Goal: Task Accomplishment & Management: Complete application form

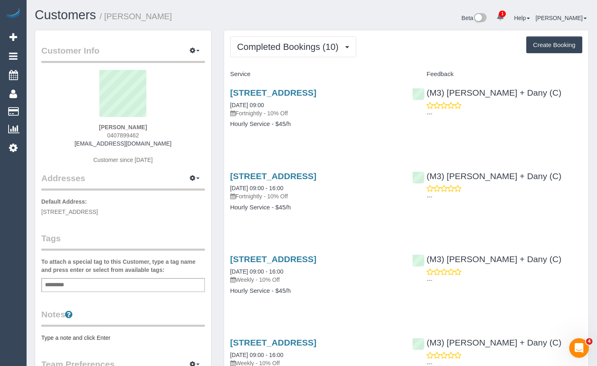
click at [557, 50] on button "Create Booking" at bounding box center [555, 44] width 56 height 17
select select "VIC"
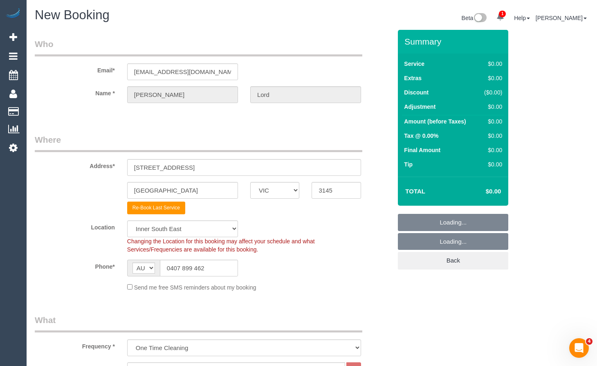
select select "object:11092"
select select "string:stripe-card_19gLPO2GScqysDRVRS8xVt3T"
select select "55"
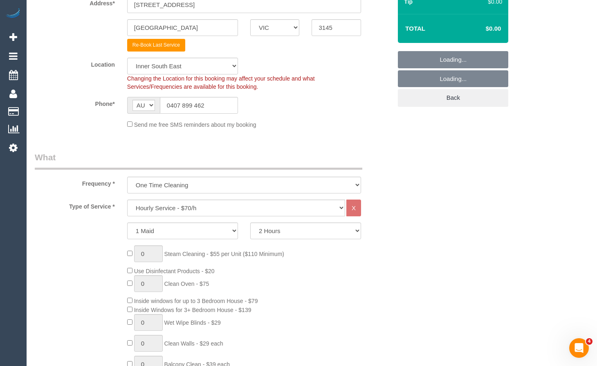
scroll to position [164, 0]
select select "object:11102"
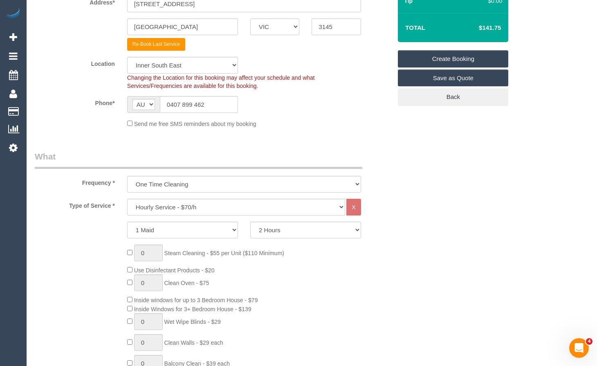
click at [314, 123] on div "Send me free SMS reminders about my booking" at bounding box center [244, 123] width 246 height 9
drag, startPoint x: 282, startPoint y: 205, endPoint x: 298, endPoint y: 204, distance: 16.0
click at [282, 205] on select "Hourly Service - $70/h Hourly Service - $65/h Hourly Service - $60/h Hourly Ser…" at bounding box center [236, 207] width 218 height 17
click at [300, 237] on select "2 Hours 2.5 Hours 3 Hours 3.5 Hours 4 Hours 4.5 Hours 5 Hours 5.5 Hours 6 Hours…" at bounding box center [305, 230] width 111 height 17
select select "180"
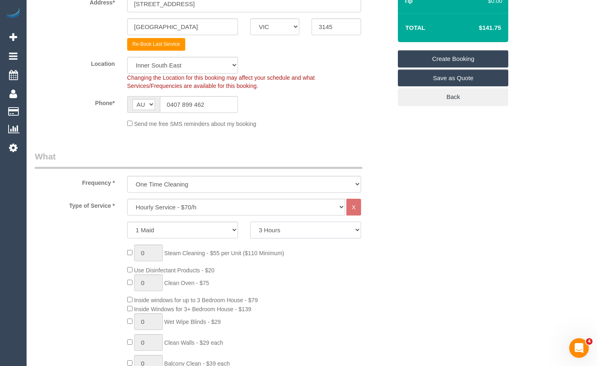
click at [250, 222] on select "2 Hours 2.5 Hours 3 Hours 3.5 Hours 4 Hours 4.5 Hours 5 Hours 5.5 Hours 6 Hours…" at bounding box center [305, 230] width 111 height 17
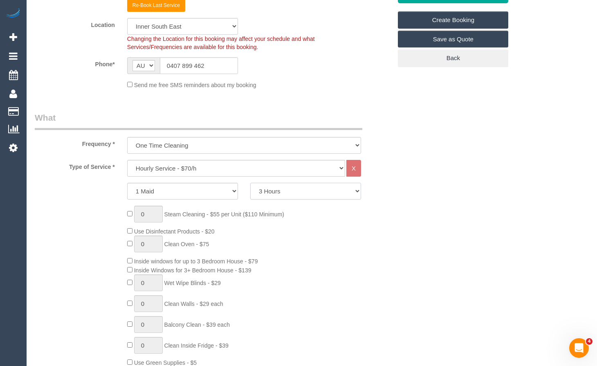
scroll to position [205, 0]
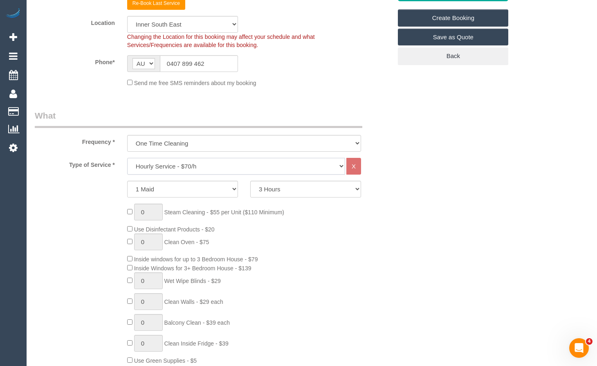
click at [259, 168] on select "Hourly Service - $70/h Hourly Service - $65/h Hourly Service - $60/h Hourly Ser…" at bounding box center [236, 166] width 218 height 17
select select "212"
click at [127, 158] on select "Hourly Service - $70/h Hourly Service - $65/h Hourly Service - $60/h Hourly Ser…" at bounding box center [236, 166] width 218 height 17
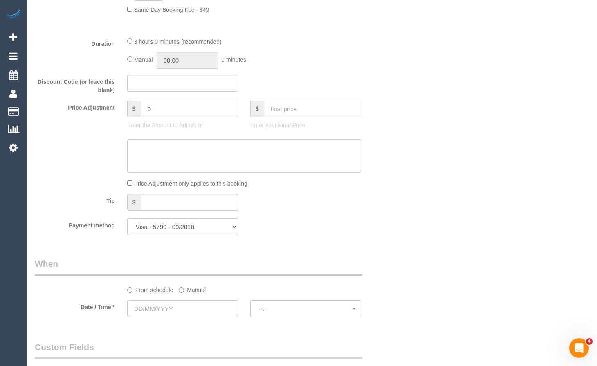
scroll to position [696, 0]
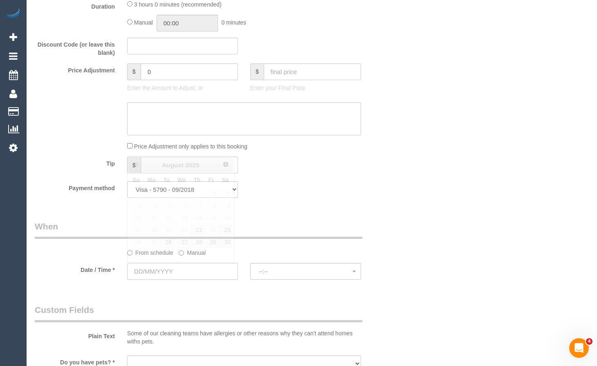
drag, startPoint x: 189, startPoint y: 274, endPoint x: 202, endPoint y: 268, distance: 14.3
click at [189, 274] on input "text" at bounding box center [182, 271] width 111 height 17
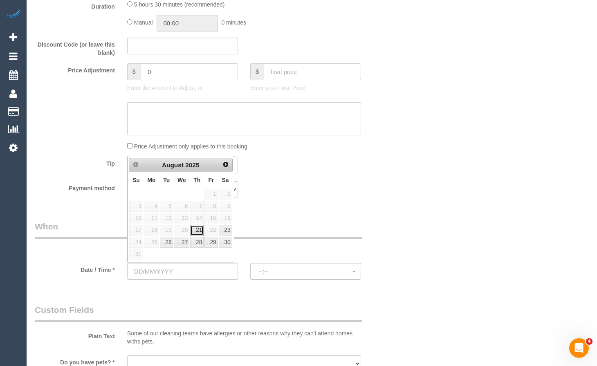
click at [196, 230] on link "21" at bounding box center [197, 230] width 14 height 11
type input "[DATE]"
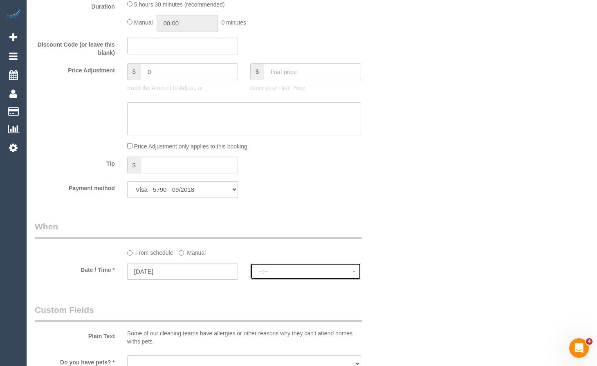
click at [303, 273] on span "--:--" at bounding box center [306, 271] width 94 height 7
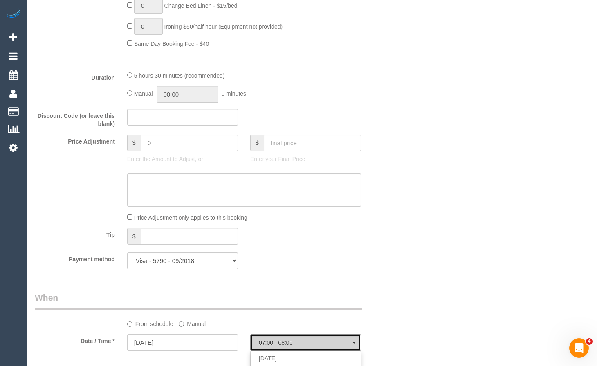
scroll to position [737, 0]
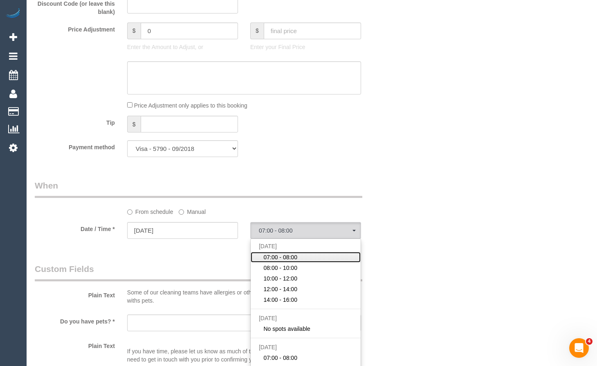
click at [293, 255] on span "07:00 - 08:00" at bounding box center [281, 257] width 34 height 8
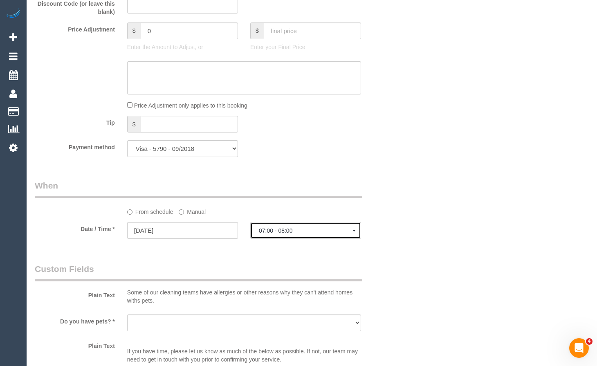
click at [302, 230] on span "07:00 - 08:00" at bounding box center [306, 231] width 94 height 7
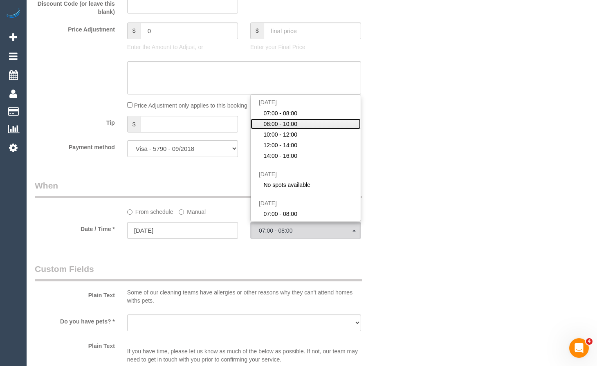
click at [293, 124] on span "08:00 - 10:00" at bounding box center [281, 124] width 34 height 8
select select "spot2"
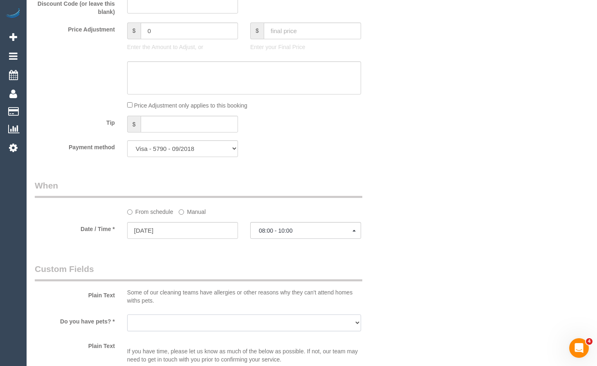
click at [210, 328] on select "Yes - Cats Yes - Dogs No pets Yes - Dogs and Cats Yes - Other" at bounding box center [244, 323] width 234 height 17
select select "number:28"
click at [127, 315] on select "Yes - Cats Yes - Dogs No pets Yes - Dogs and Cats Yes - Other" at bounding box center [244, 323] width 234 height 17
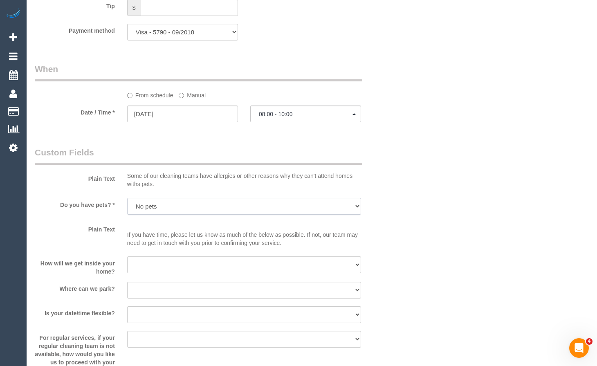
scroll to position [900, 0]
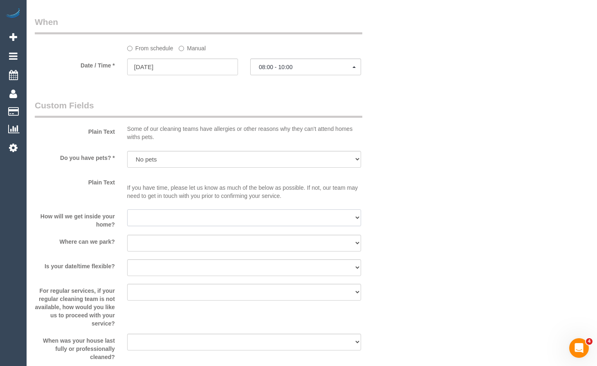
click at [225, 218] on select "I will be home Key will be left (please provide details below) Lock box/Access …" at bounding box center [244, 218] width 234 height 17
select select "number:14"
click at [127, 210] on select "I will be home Key will be left (please provide details below) Lock box/Access …" at bounding box center [244, 218] width 234 height 17
click at [207, 252] on div at bounding box center [244, 253] width 234 height 2
click at [206, 246] on select "I will provide parking on-site Free street parking Paid street parking (cost wi…" at bounding box center [244, 243] width 234 height 17
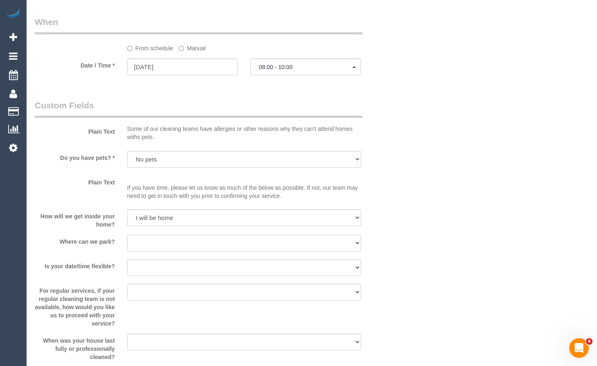
click at [132, 242] on select "I will provide parking on-site Free street parking Paid street parking (cost wi…" at bounding box center [244, 243] width 234 height 17
select select "number:18"
click at [127, 235] on select "I will provide parking on-site Free street parking Paid street parking (cost wi…" at bounding box center [244, 243] width 234 height 17
click at [167, 265] on select "Yes - date and time Yes - date but not time Yes - time but not date No - No fle…" at bounding box center [244, 267] width 234 height 17
select select "number:25"
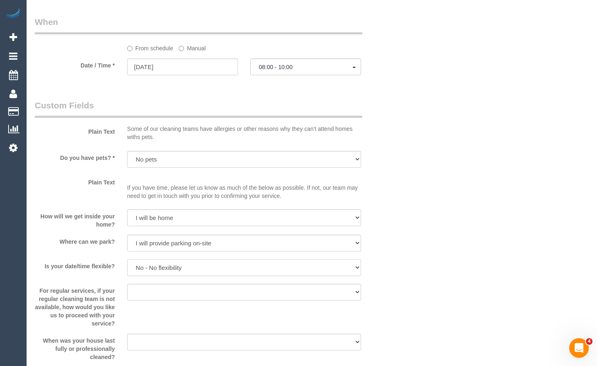
click at [127, 259] on select "Yes - date and time Yes - date but not time Yes - time but not date No - No fle…" at bounding box center [244, 267] width 234 height 17
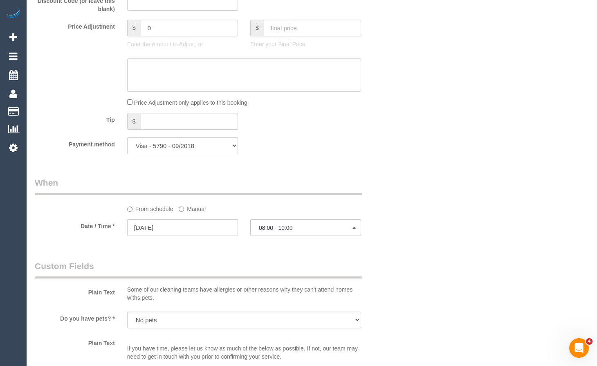
scroll to position [737, 0]
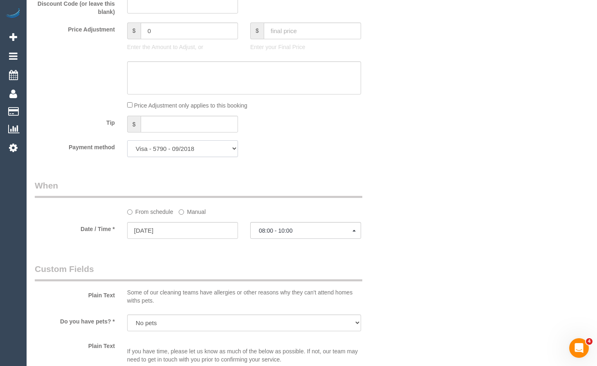
click at [215, 147] on select "Visa - 5790 - 09/2018 Visa - 5790 - 09/2018 Add Credit Card ─────────────── Cas…" at bounding box center [182, 148] width 111 height 17
select select "string:stripe"
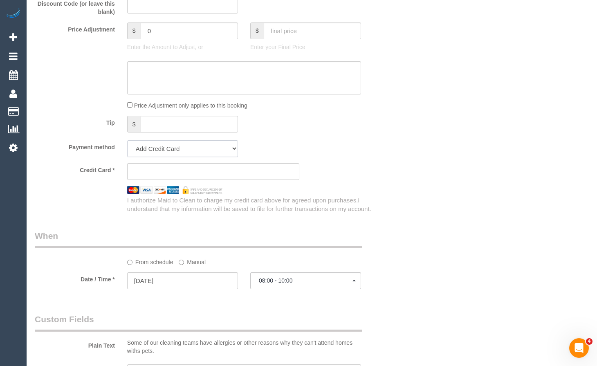
scroll to position [787, 0]
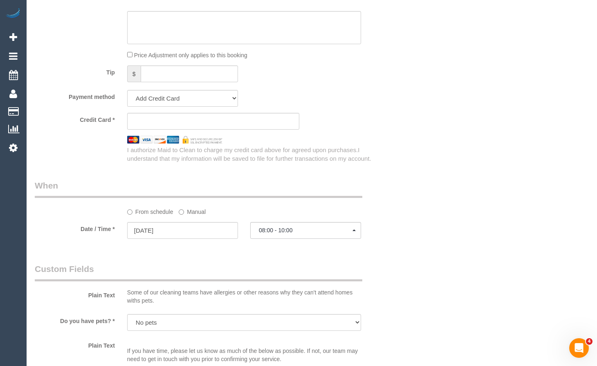
drag, startPoint x: 192, startPoint y: 184, endPoint x: 194, endPoint y: 173, distance: 11.2
click at [192, 182] on legend "When" at bounding box center [199, 189] width 328 height 18
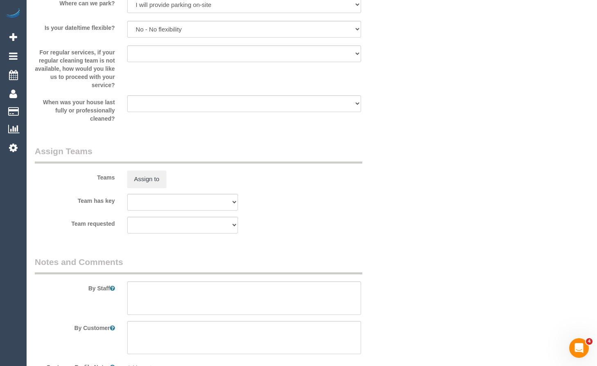
scroll to position [1205, 0]
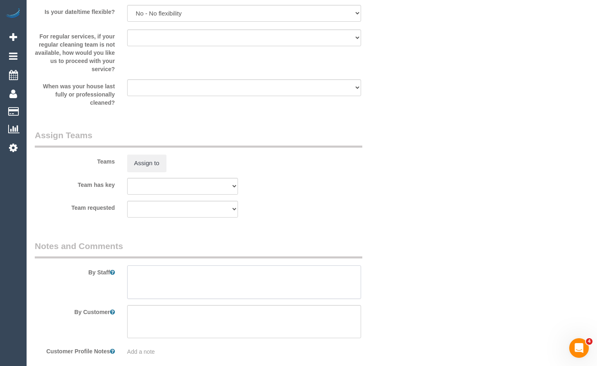
click at [242, 270] on textarea at bounding box center [244, 283] width 234 height 34
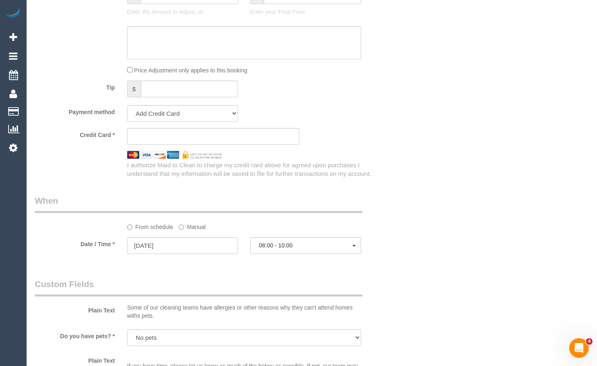
scroll to position [755, 0]
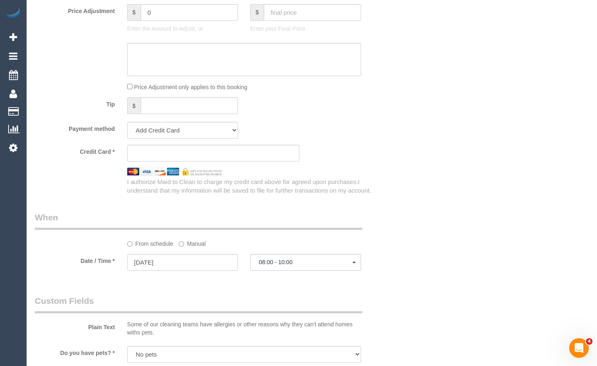
type textarea "Please text or call the customer 15 minutes efore you arrive"
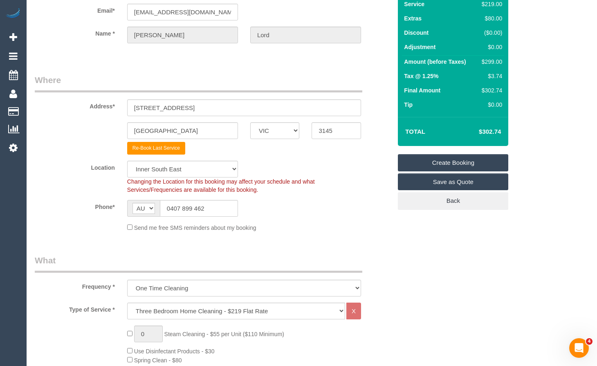
scroll to position [59, 0]
drag, startPoint x: 199, startPoint y: 13, endPoint x: 124, endPoint y: 13, distance: 74.9
click at [124, 13] on div "jenplord@iinet.net.au" at bounding box center [182, 12] width 123 height 17
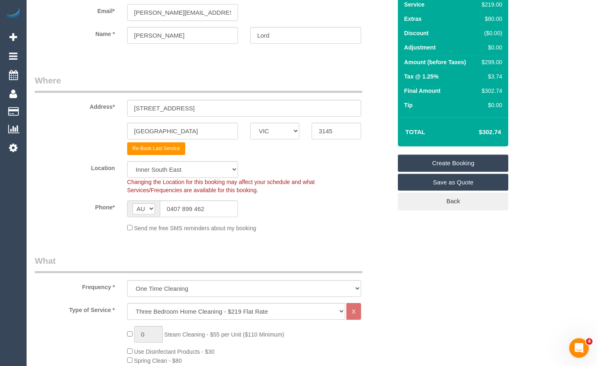
type input "[PERSON_NAME][EMAIL_ADDRESS][DOMAIN_NAME]"
click at [377, 55] on fieldset "Who Email* jennifer.lord6@bigpond.com Name * Jennifer Lord" at bounding box center [213, 18] width 357 height 79
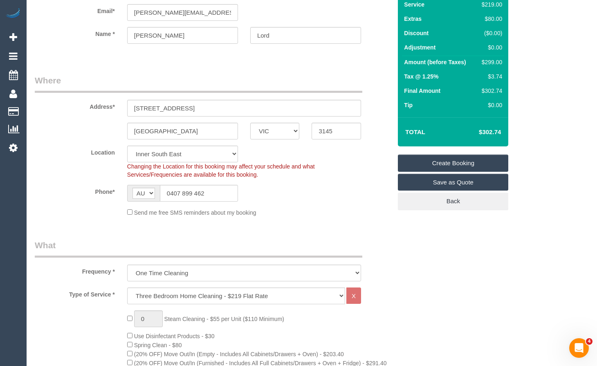
select select "spot15"
drag, startPoint x: 208, startPoint y: 191, endPoint x: 97, endPoint y: 185, distance: 111.8
click at [94, 185] on div "Phone* AF AL DZ AD AO AI AQ AG AR AM AW AU AT AZ BS BH BD BB BY BE BZ BJ BM BT …" at bounding box center [214, 193] width 370 height 17
click at [438, 163] on link "Create Booking" at bounding box center [453, 163] width 110 height 17
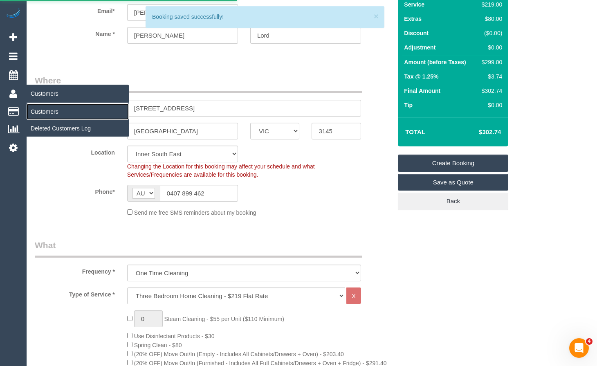
click at [50, 114] on link "Customers" at bounding box center [78, 112] width 102 height 16
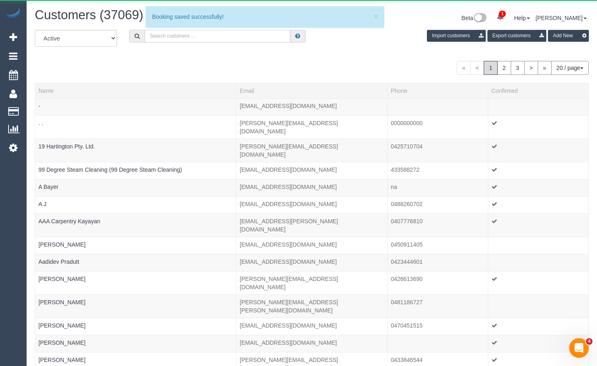
paste input "0407 899 462"
click at [192, 35] on input "text" at bounding box center [218, 36] width 146 height 13
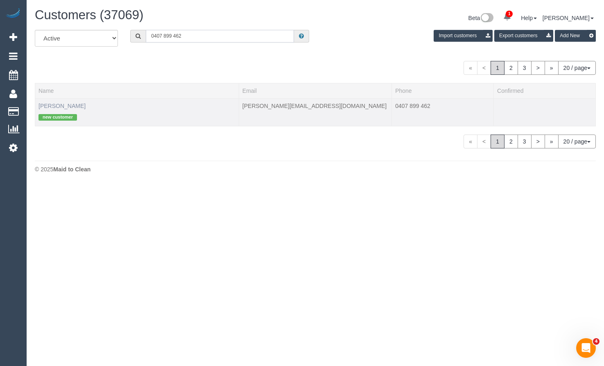
type input "0407 899 462"
click at [64, 106] on link "Jennifer Lord" at bounding box center [61, 106] width 47 height 7
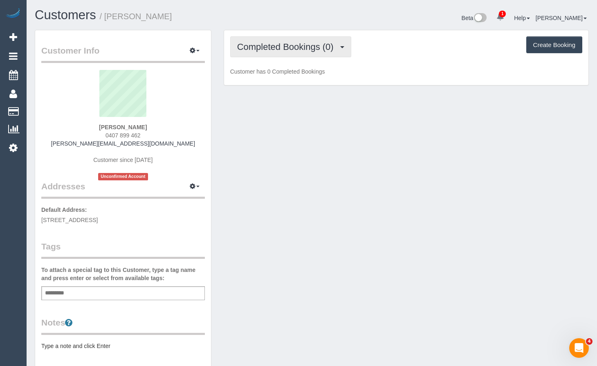
click at [291, 42] on span "Completed Bookings (0)" at bounding box center [287, 47] width 101 height 10
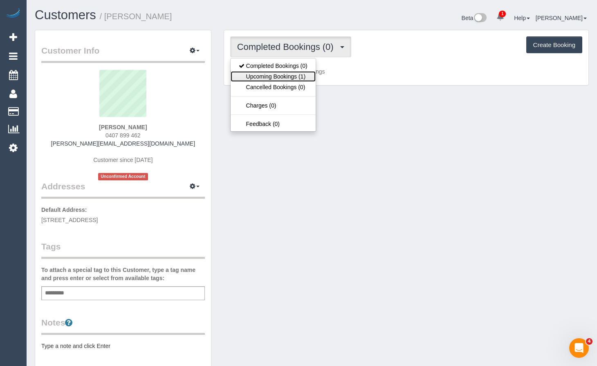
click at [298, 76] on link "Upcoming Bookings (1)" at bounding box center [273, 76] width 85 height 11
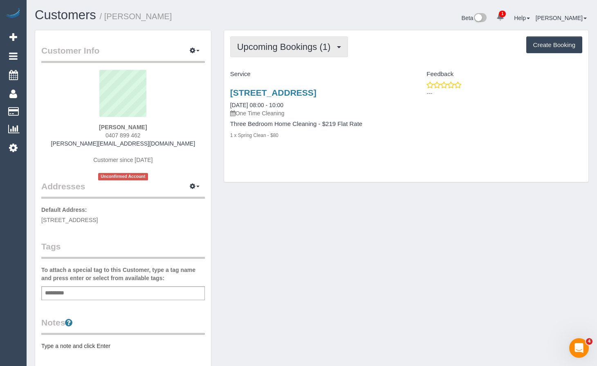
click at [309, 51] on span "Upcoming Bookings (1)" at bounding box center [286, 47] width 98 height 10
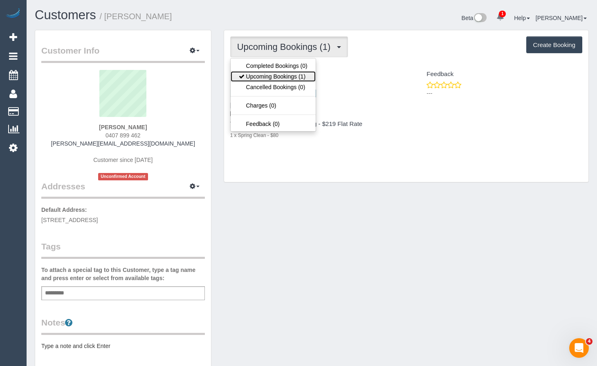
click at [290, 74] on link "Upcoming Bookings (1)" at bounding box center [273, 76] width 85 height 11
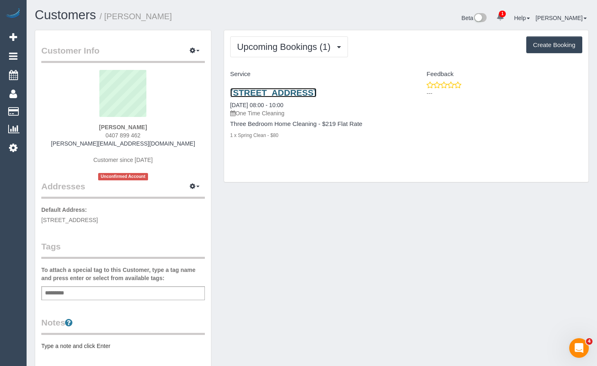
click at [315, 95] on link "9 Devonshire Road, East Malvern, VIC 3145" at bounding box center [273, 92] width 86 height 9
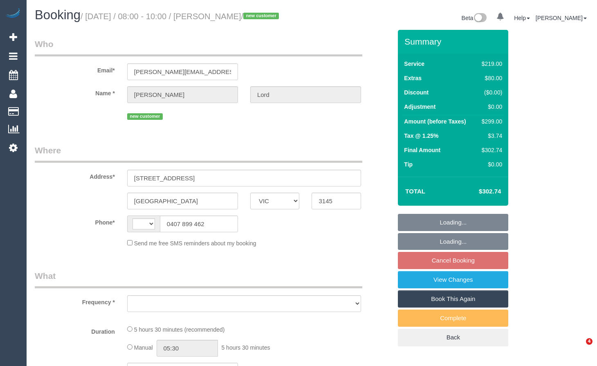
select select "VIC"
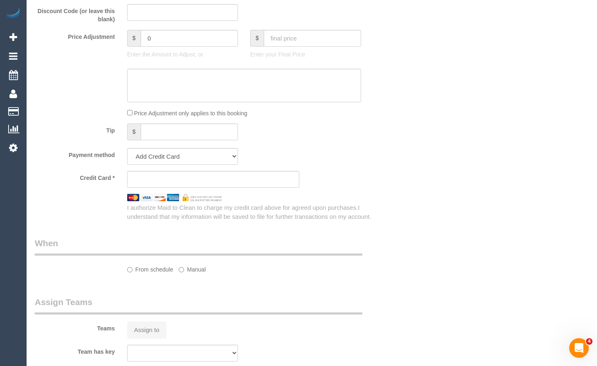
select select "string:AU"
select select "object:531"
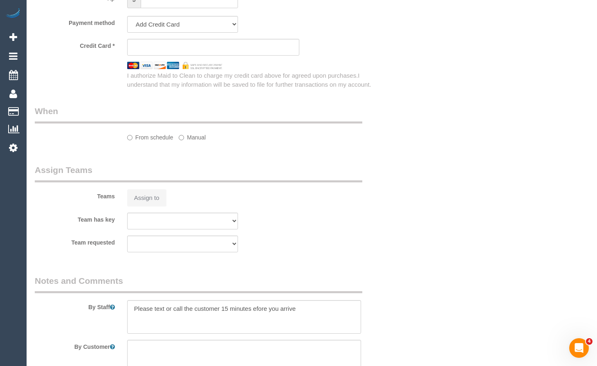
select select "number:28"
select select "number:14"
select select "number:18"
select select "number:25"
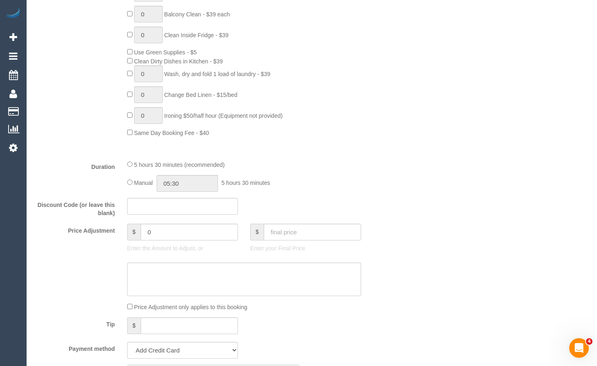
select select "object:780"
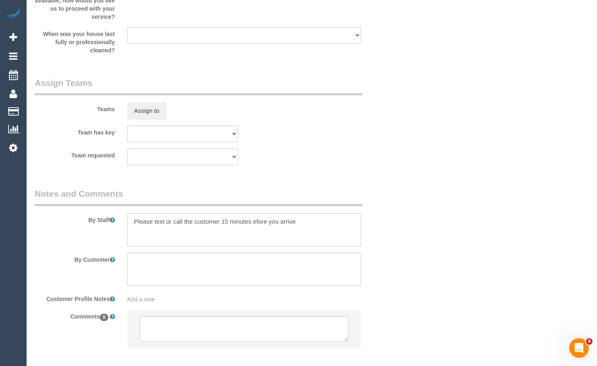
select select "string:stripe-pm_1Rxghl2GScqysDRVoLWLrPkl"
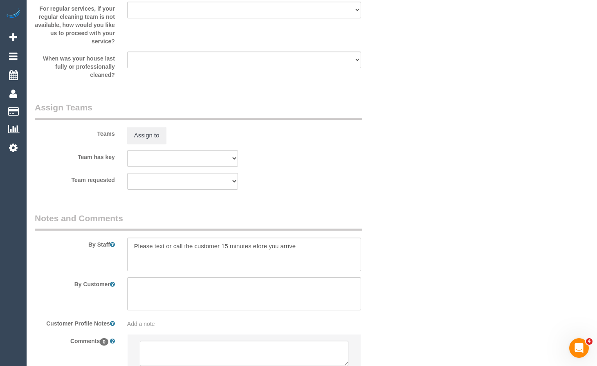
select select "spot1"
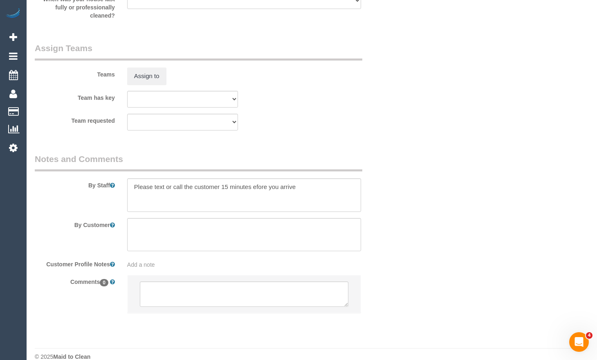
scroll to position [1244, 0]
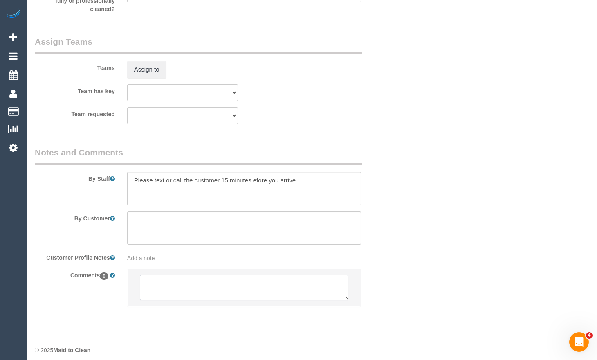
click at [225, 288] on textarea at bounding box center [244, 287] width 209 height 25
paste textarea "Flexibility dates: Flexibility times: Notes: Knows we need to review Contact vi…"
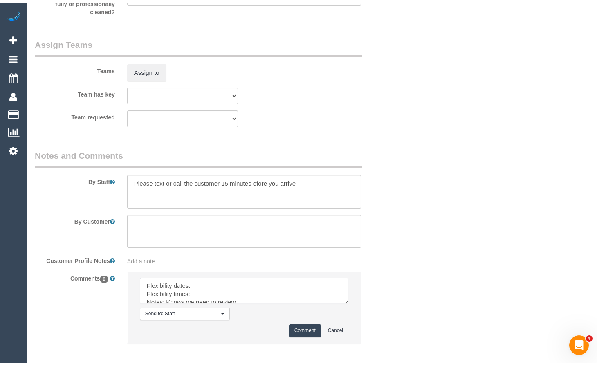
scroll to position [0, 0]
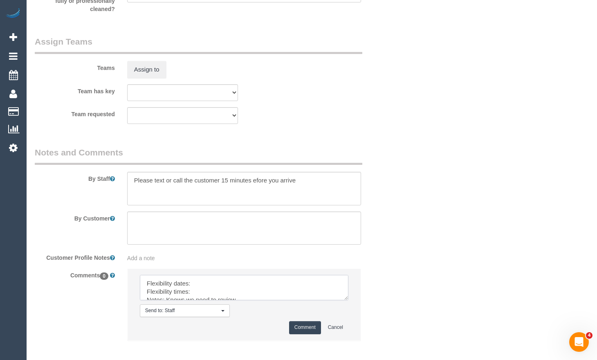
click at [245, 286] on textarea at bounding box center [244, 287] width 209 height 25
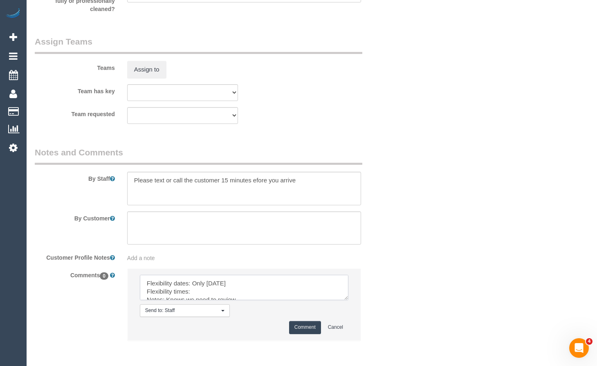
click at [197, 290] on textarea at bounding box center [244, 287] width 209 height 25
type textarea "Flexibility dates: Only [DATE] Flexibility times: Morning Notes: Knows we need …"
click at [302, 322] on button "Comment" at bounding box center [305, 327] width 32 height 13
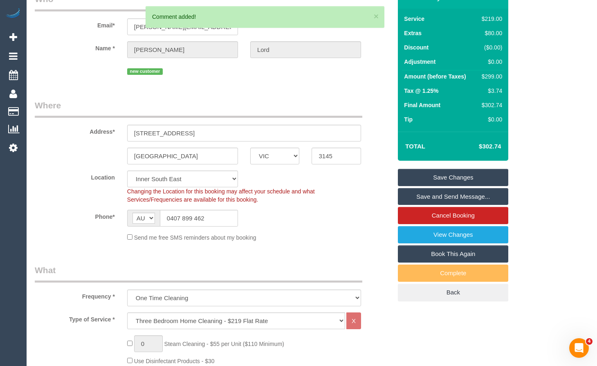
scroll to position [41, 0]
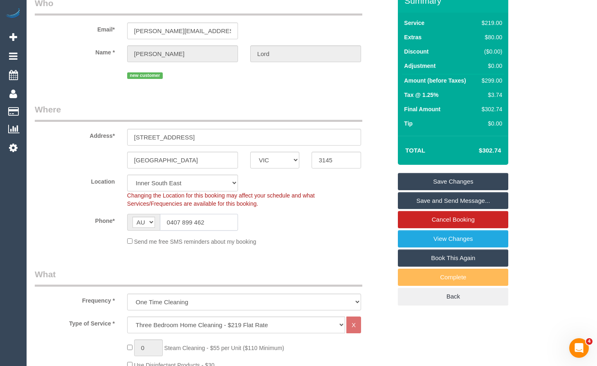
drag, startPoint x: 208, startPoint y: 221, endPoint x: 152, endPoint y: 223, distance: 56.5
click at [152, 223] on div "AF AL DZ AD AO AI AQ AG AR AM AW AU AT AZ BS BH BD BB BY BE BZ BJ BM BT BO BA B…" at bounding box center [182, 222] width 111 height 17
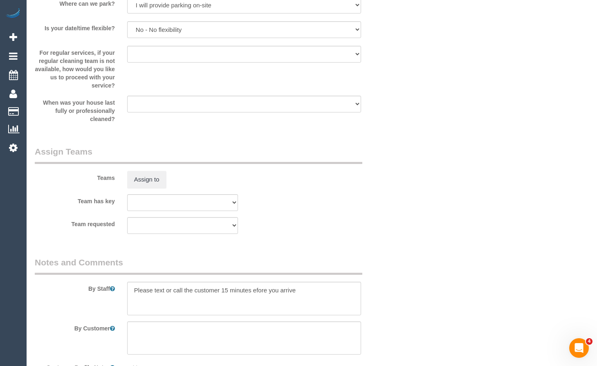
scroll to position [1146, 0]
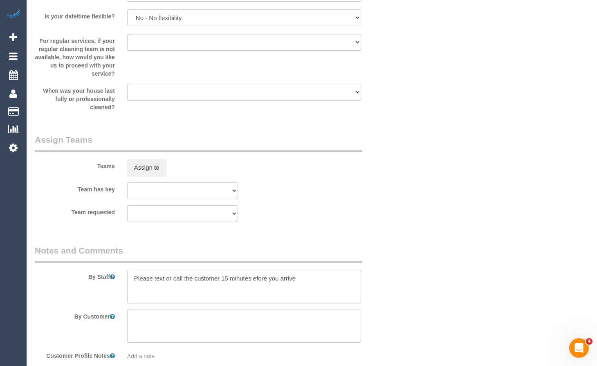
click at [317, 277] on textarea at bounding box center [244, 287] width 234 height 34
paste textarea "0407 899 462"
click at [254, 281] on textarea at bounding box center [244, 287] width 234 height 34
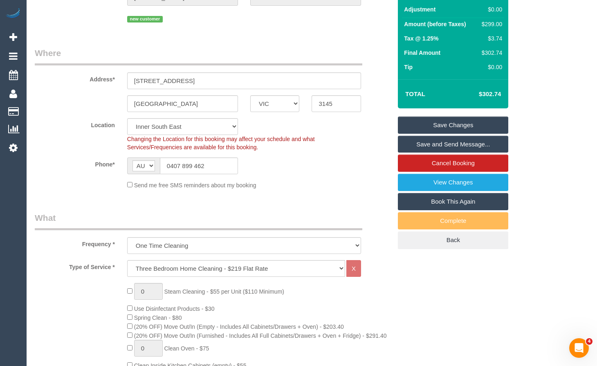
scroll to position [0, 0]
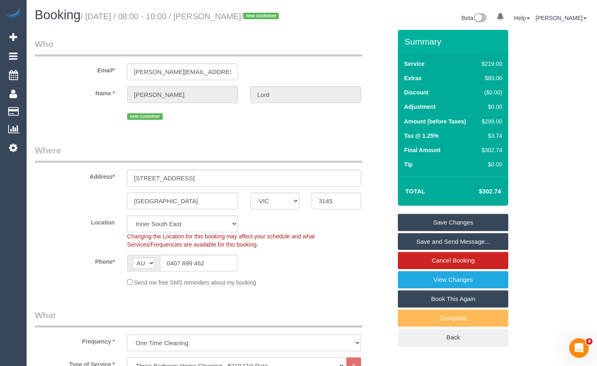
type textarea "Please text or call the customer 15 minutes before you arrive 0407 899 462"
click at [449, 229] on link "Save Changes" at bounding box center [453, 222] width 110 height 17
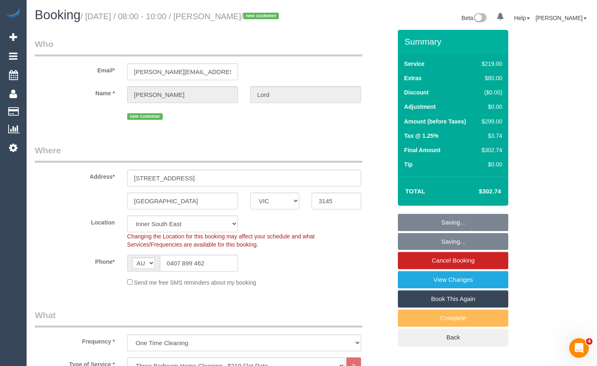
click at [451, 226] on fieldset "Saving... Saving... Cancel Booking View Changes Book This Again Complete Back" at bounding box center [453, 280] width 110 height 133
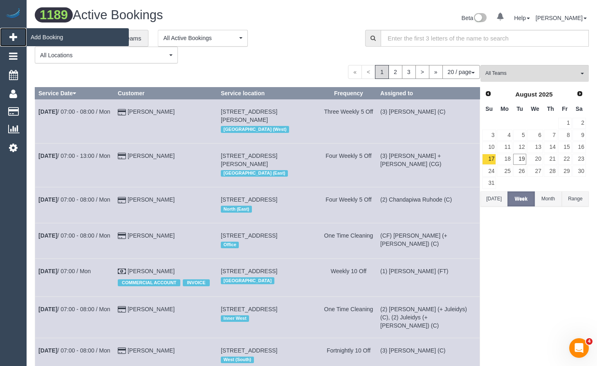
click at [11, 32] on icon at bounding box center [13, 37] width 8 height 10
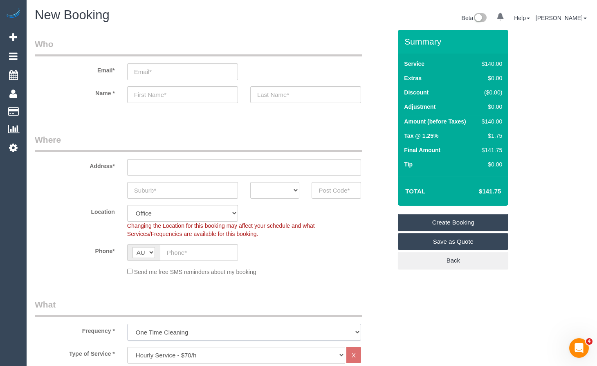
click at [298, 328] on select "One Time Cleaning Weekly - 10% Off - 10.00% (0% for the First Booking) Fortnigh…" at bounding box center [244, 332] width 234 height 17
select select "object:4467"
click at [127, 324] on select "One Time Cleaning Weekly - 10% Off - 10.00% (0% for the First Booking) Fortnigh…" at bounding box center [244, 332] width 234 height 17
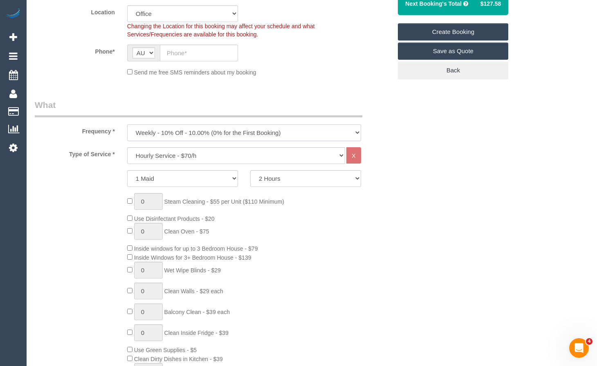
scroll to position [205, 0]
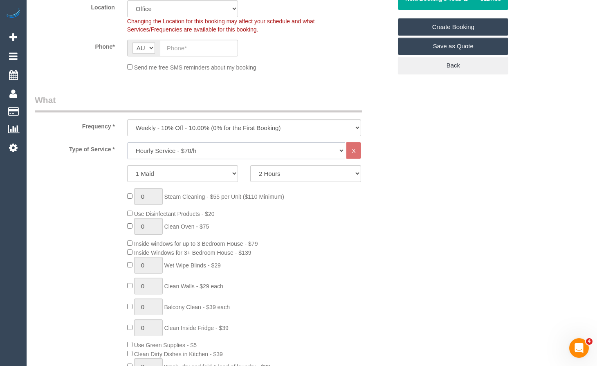
click at [283, 153] on select "Hourly Service - $70/h Hourly Service - $65/h Hourly Service - $60/h Hourly Ser…" at bounding box center [236, 150] width 218 height 17
select select "212"
click at [127, 142] on select "Hourly Service - $70/h Hourly Service - $65/h Hourly Service - $60/h Hourly Ser…" at bounding box center [236, 150] width 218 height 17
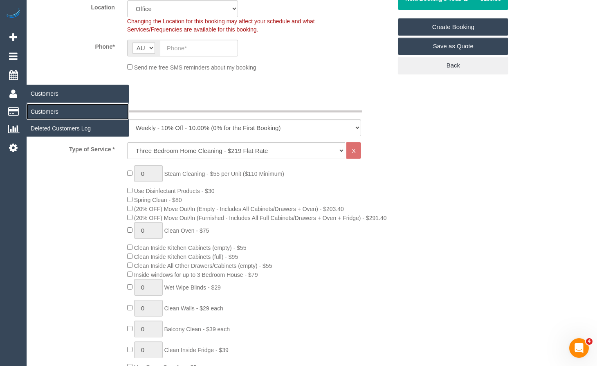
drag, startPoint x: 59, startPoint y: 113, endPoint x: 78, endPoint y: 121, distance: 20.4
click at [59, 113] on link "Customers" at bounding box center [78, 112] width 102 height 16
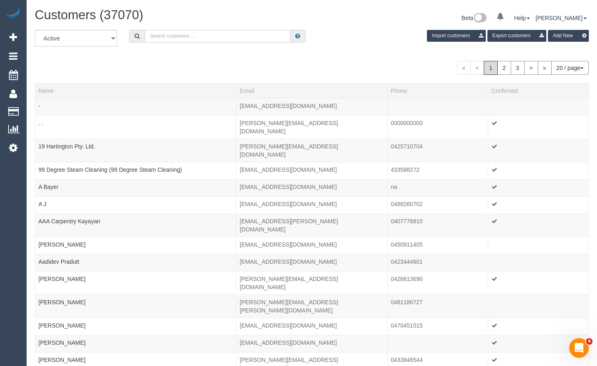
click at [229, 38] on input "text" at bounding box center [218, 36] width 146 height 13
click at [12, 35] on icon at bounding box center [13, 37] width 8 height 10
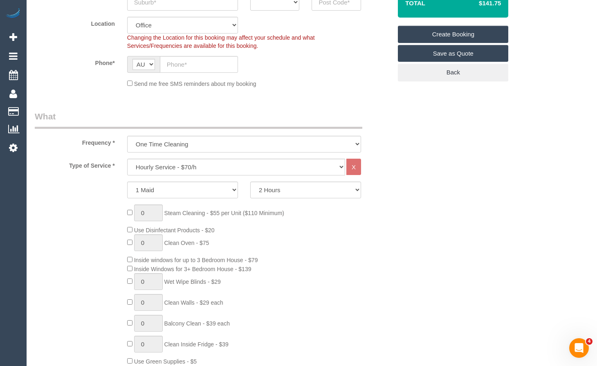
scroll to position [205, 0]
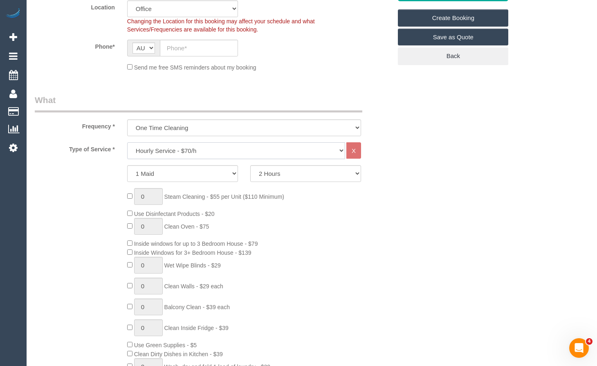
click at [246, 154] on select "Hourly Service - $70/h Hourly Service - $65/h Hourly Service - $60/h Hourly Ser…" at bounding box center [236, 150] width 218 height 17
drag, startPoint x: 285, startPoint y: 124, endPoint x: 293, endPoint y: 130, distance: 9.8
click at [285, 124] on select "One Time Cleaning Weekly - 10% Off - 10.00% (0% for the First Booking) Fortnigh…" at bounding box center [244, 127] width 234 height 17
select select "object:5088"
click at [127, 119] on select "One Time Cleaning Weekly - 10% Off - 10.00% (0% for the First Booking) Fortnigh…" at bounding box center [244, 127] width 234 height 17
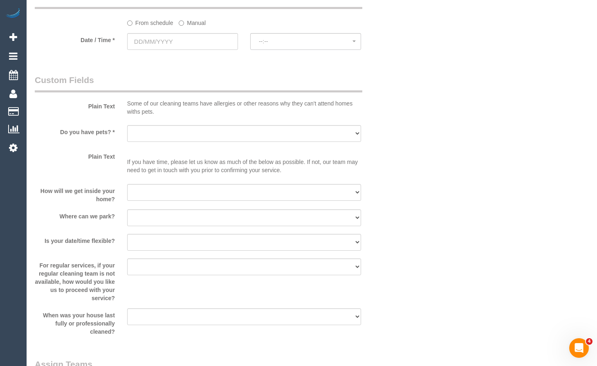
scroll to position [1064, 0]
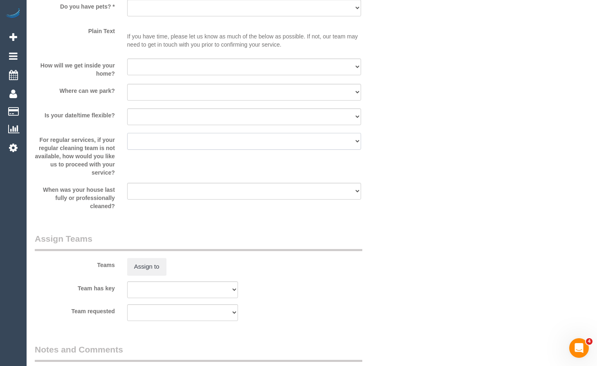
click at [244, 140] on select "Arrange a cleaner to cover and do not bother you Arrange a cleaner to cover and…" at bounding box center [244, 141] width 234 height 17
select select "number:33"
click at [127, 133] on select "Arrange a cleaner to cover and do not bother you Arrange a cleaner to cover and…" at bounding box center [244, 141] width 234 height 17
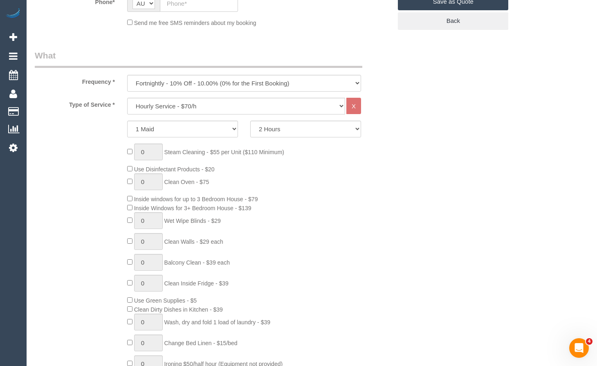
scroll to position [205, 0]
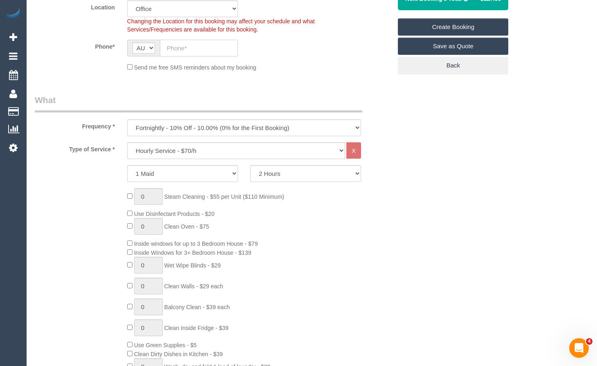
drag, startPoint x: 216, startPoint y: 43, endPoint x: 223, endPoint y: 41, distance: 7.3
click at [216, 43] on input "text" at bounding box center [199, 48] width 78 height 17
type input "0421 337 063"
click at [248, 162] on div "Type of Service * Hourly Service - $70/h Hourly Service - $65/h Hourly Service …" at bounding box center [213, 294] width 357 height 304
click at [253, 156] on select "Hourly Service - $70/h Hourly Service - $65/h Hourly Service - $60/h Hourly Ser…" at bounding box center [236, 150] width 218 height 17
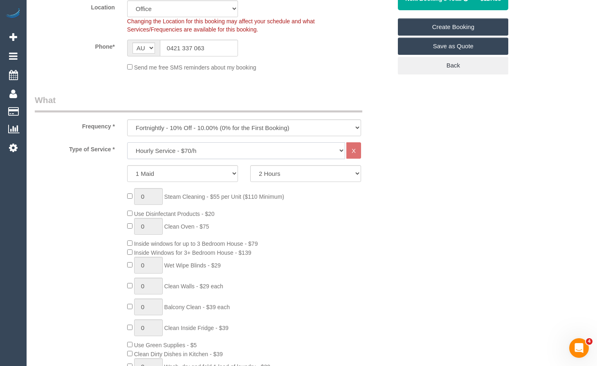
select select "212"
click at [127, 142] on select "Hourly Service - $70/h Hourly Service - $65/h Hourly Service - $60/h Hourly Ser…" at bounding box center [236, 150] width 218 height 17
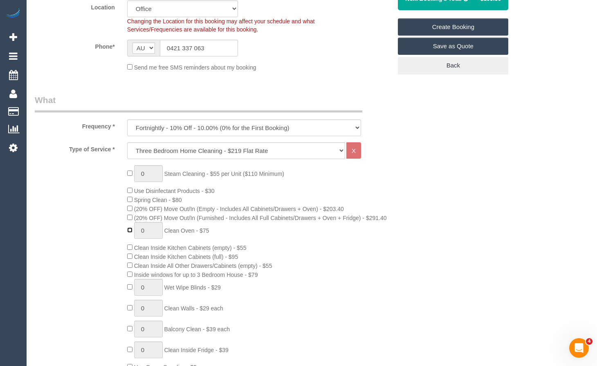
type input "1"
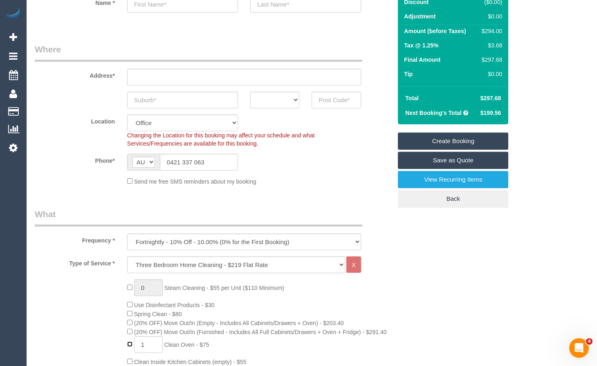
scroll to position [123, 0]
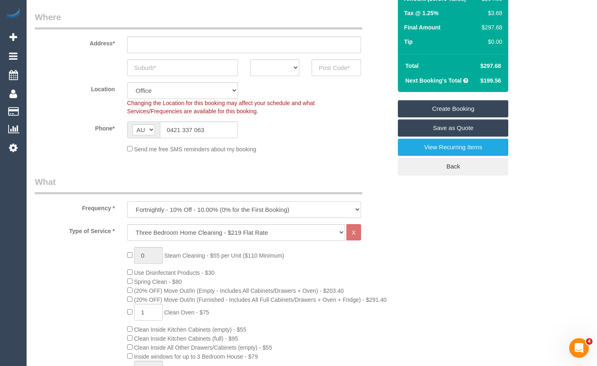
click at [249, 213] on select "One Time Cleaning Weekly - 10% Off - 10.00% (0% for the First Booking) Fortnigh…" at bounding box center [244, 209] width 234 height 17
select select "object:5086"
click at [127, 201] on select "One Time Cleaning Weekly - 10% Off - 10.00% (0% for the First Booking) Fortnigh…" at bounding box center [244, 209] width 234 height 17
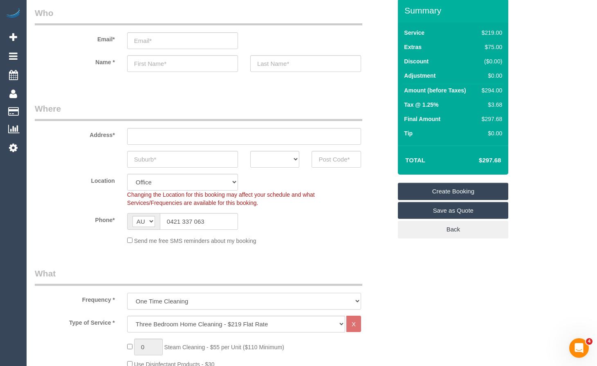
scroll to position [0, 0]
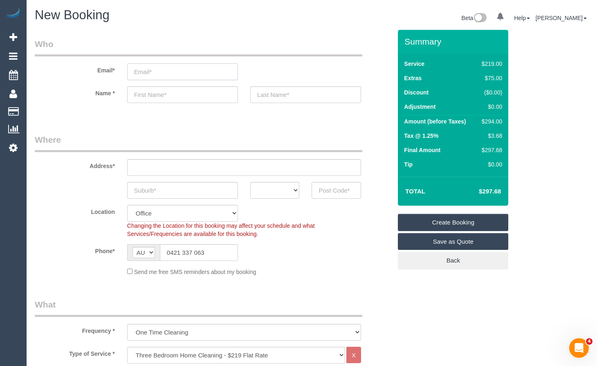
click at [156, 77] on input "email" at bounding box center [182, 71] width 111 height 17
click at [156, 77] on input "mattkeylly@" at bounding box center [182, 71] width 111 height 17
click at [159, 72] on input "mattkelly@" at bounding box center [182, 71] width 111 height 17
click at [212, 74] on input "mattkelly746@" at bounding box center [182, 71] width 111 height 17
type input "[EMAIL_ADDRESS][DOMAIN_NAME]"
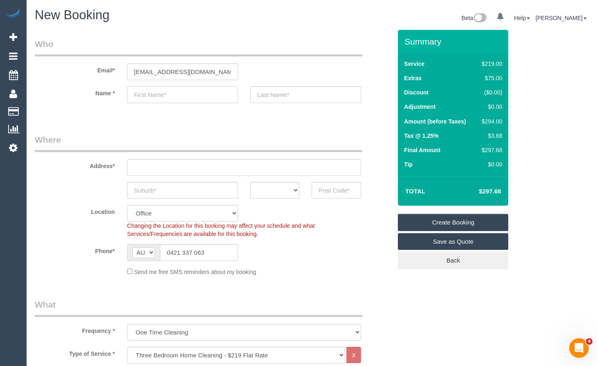
click at [176, 98] on input "text" at bounding box center [182, 94] width 111 height 17
type input "[PERSON_NAME]"
click at [328, 102] on input "text" at bounding box center [305, 94] width 111 height 17
type input "[PERSON_NAME]"
